Goal: Task Accomplishment & Management: Complete application form

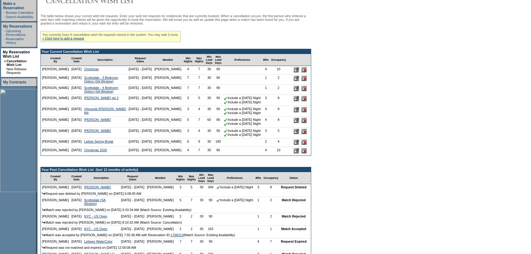
scroll to position [111, 0]
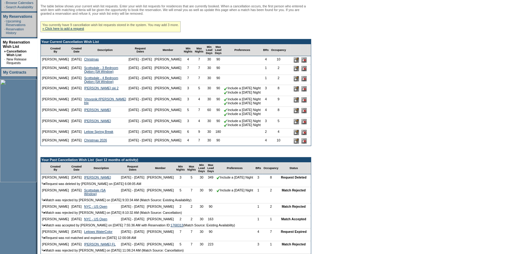
click at [294, 135] on input "image" at bounding box center [296, 132] width 5 height 5
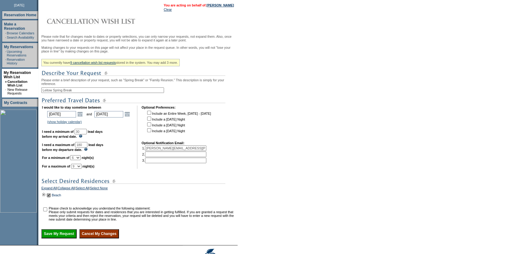
scroll to position [83, 0]
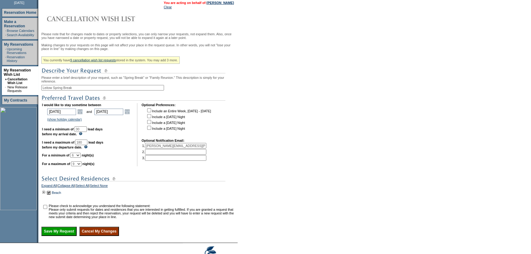
click at [87, 145] on input "180" at bounding box center [81, 143] width 12 height 6
type input "90"
click at [389, 141] on form "Follow Us ::" at bounding box center [265, 95] width 531 height 357
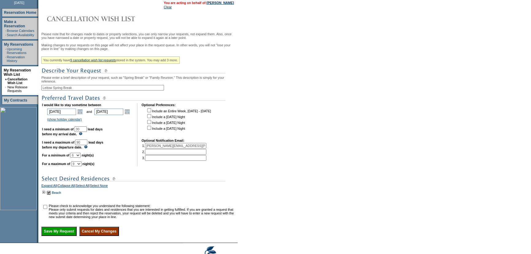
click at [47, 209] on input "checkbox" at bounding box center [45, 207] width 4 height 4
checkbox input "true"
click at [66, 236] on input "Save My Request" at bounding box center [58, 231] width 35 height 9
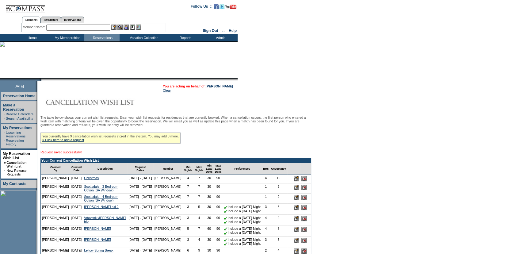
click at [410, 109] on form "Follow Us ::" at bounding box center [265, 249] width 531 height 498
click at [33, 36] on td "Home" at bounding box center [31, 38] width 35 height 8
